Goal: Task Accomplishment & Management: Use online tool/utility

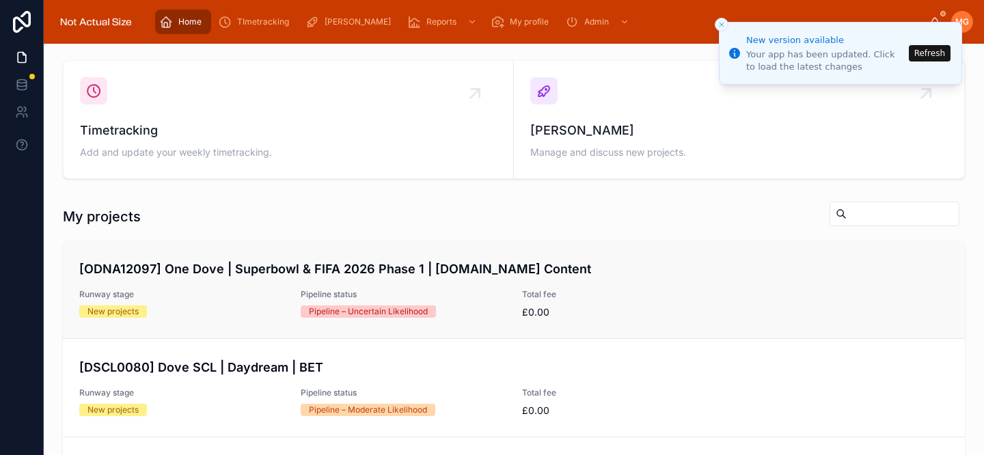
click at [247, 278] on div "[ODNA12097] One Dove | Superbowl & FIFA 2026 Phase 1 | [DOMAIN_NAME] Content Ru…" at bounding box center [513, 289] width 869 height 59
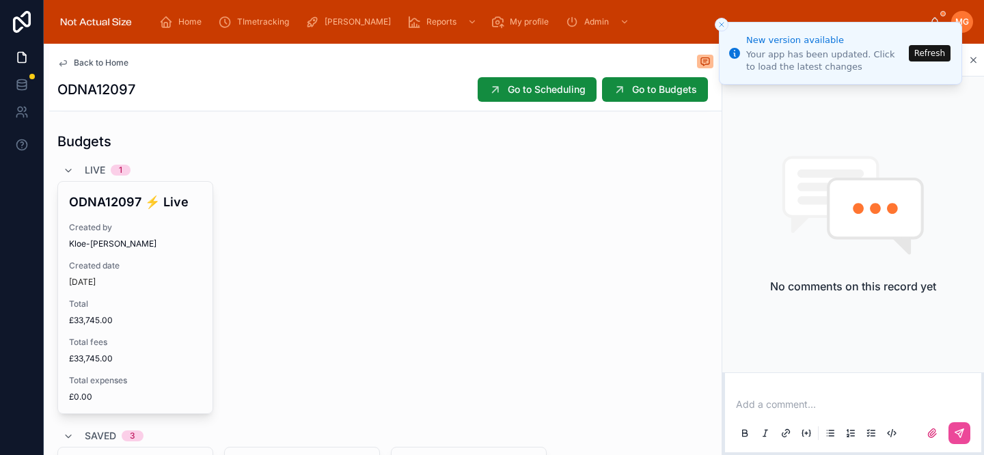
scroll to position [560, 0]
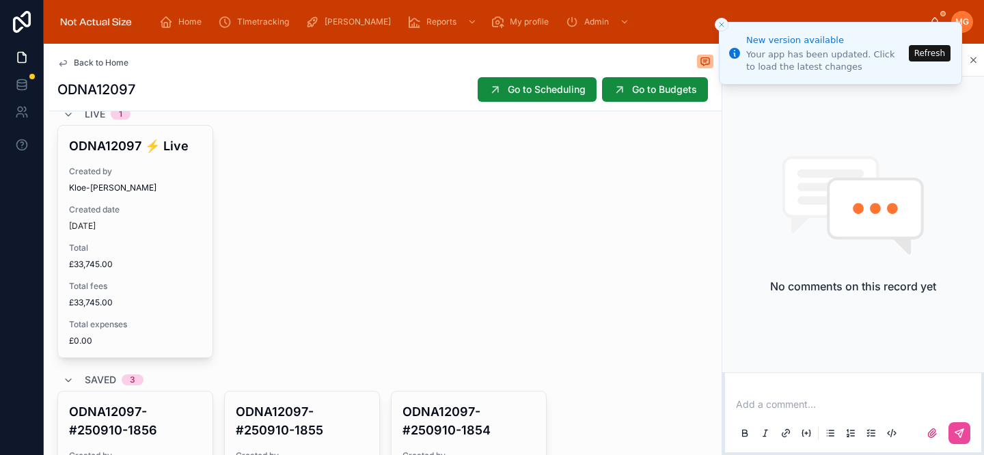
click at [918, 53] on button "Refresh" at bounding box center [930, 53] width 42 height 16
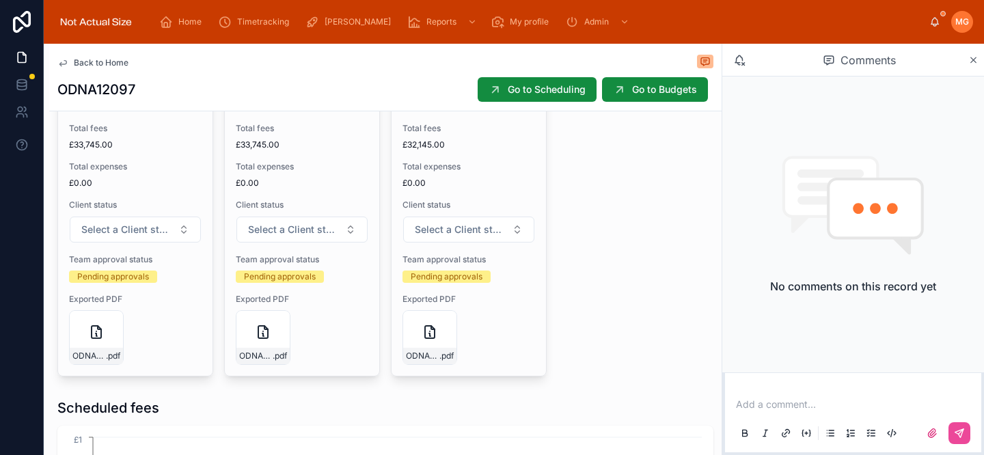
scroll to position [1061, 0]
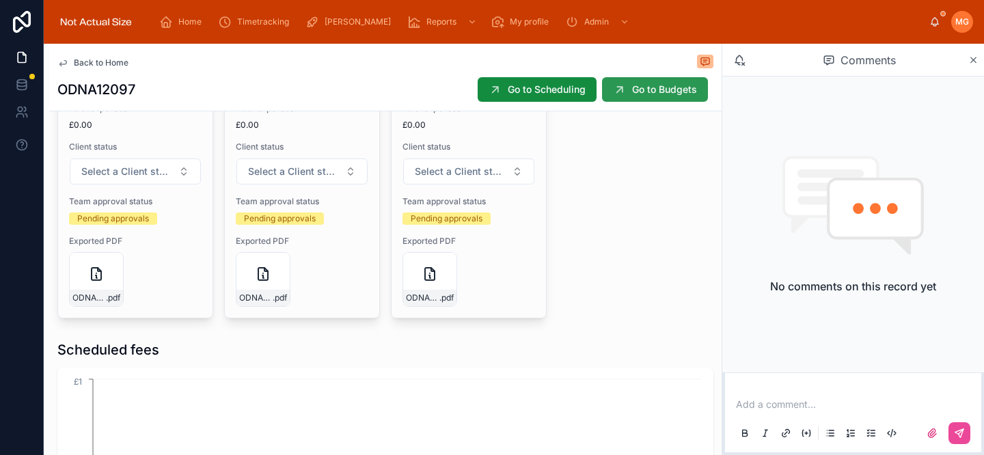
click at [630, 94] on button "Go to Budgets" at bounding box center [655, 89] width 106 height 25
click at [179, 33] on link "Home" at bounding box center [183, 22] width 56 height 25
